Goal: Book appointment/travel/reservation

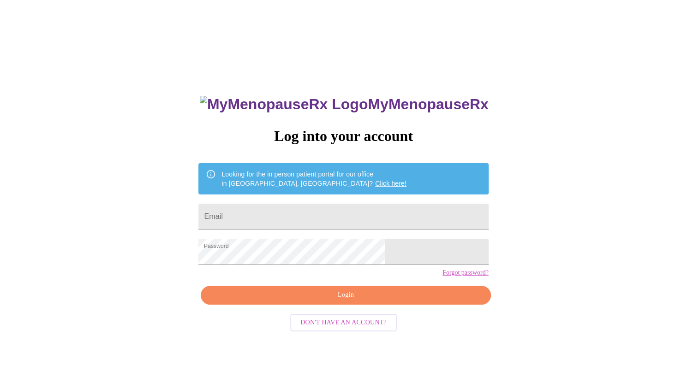
click at [366, 301] on span "Login" at bounding box center [345, 296] width 268 height 12
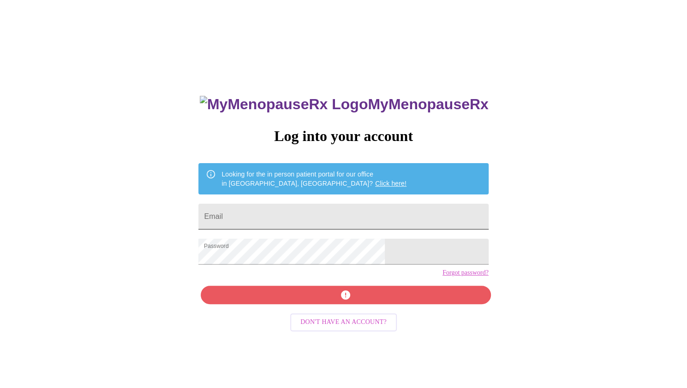
click at [288, 213] on input "Email" at bounding box center [343, 217] width 290 height 26
type input "[EMAIL_ADDRESS][DOMAIN_NAME]"
click at [334, 315] on div "MyMenopauseRx Log into your account Looking for the in person patient portal fo…" at bounding box center [343, 275] width 308 height 388
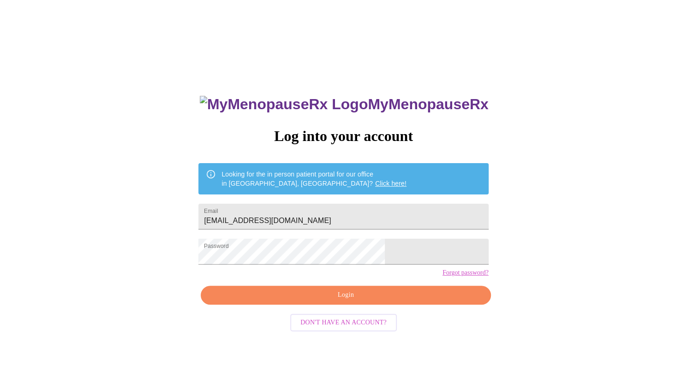
click at [359, 301] on span "Login" at bounding box center [345, 296] width 268 height 12
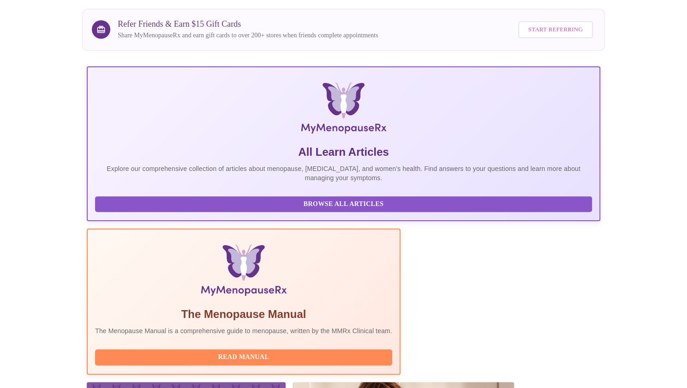
scroll to position [116, 0]
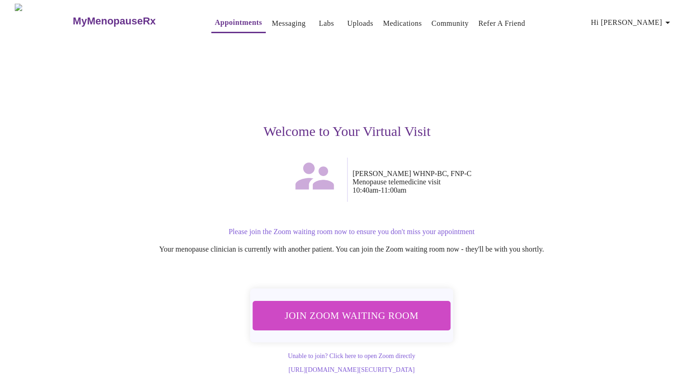
click at [356, 303] on button "Join Zoom Waiting Room" at bounding box center [352, 315] width 198 height 29
